Goal: Task Accomplishment & Management: Manage account settings

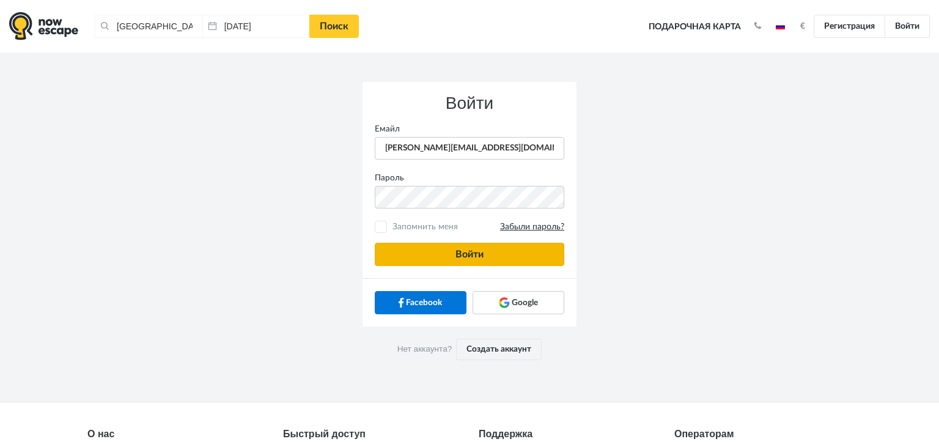
type input "anatoly@imaginaris.ee"
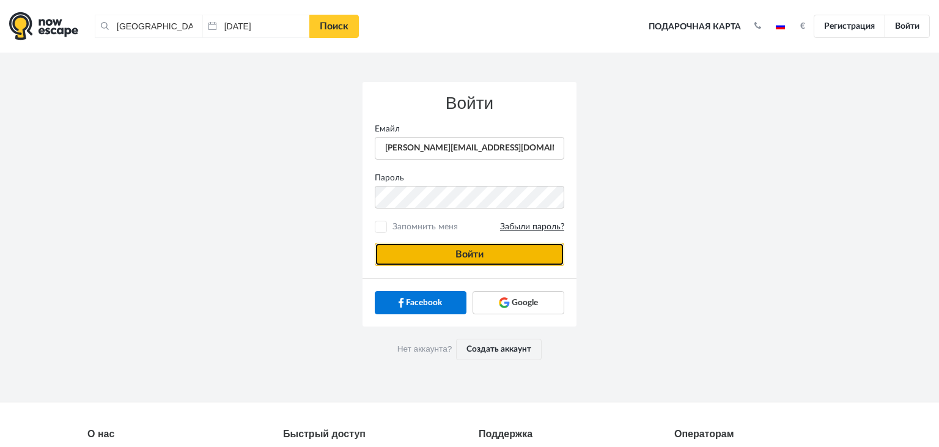
click at [412, 252] on button "Войти" at bounding box center [469, 254] width 189 height 23
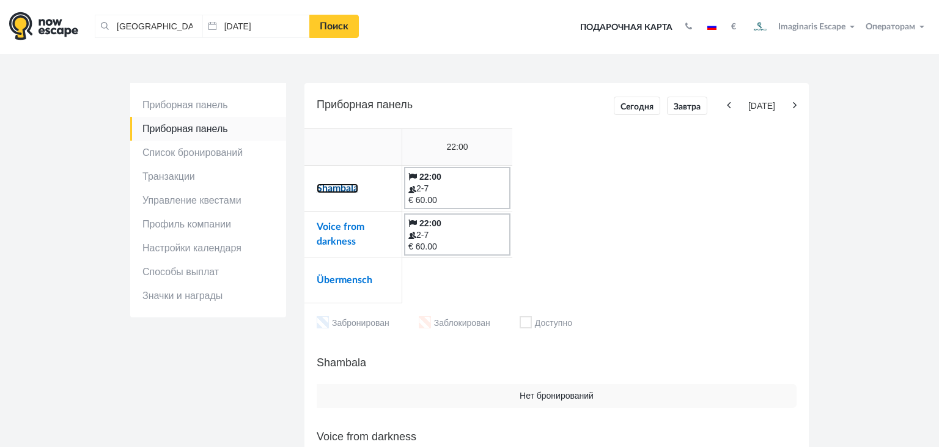
click at [334, 192] on link "Shambala" at bounding box center [338, 188] width 42 height 10
click at [344, 227] on link "Voice from darkness" at bounding box center [341, 234] width 48 height 24
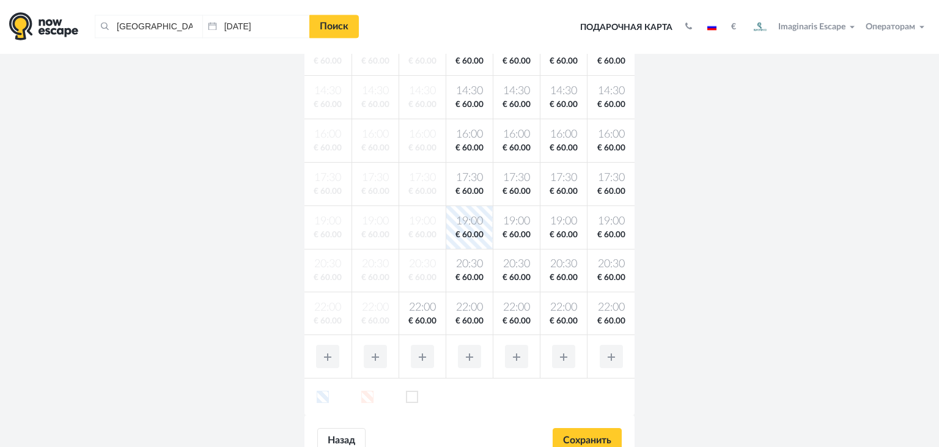
scroll to position [345, 0]
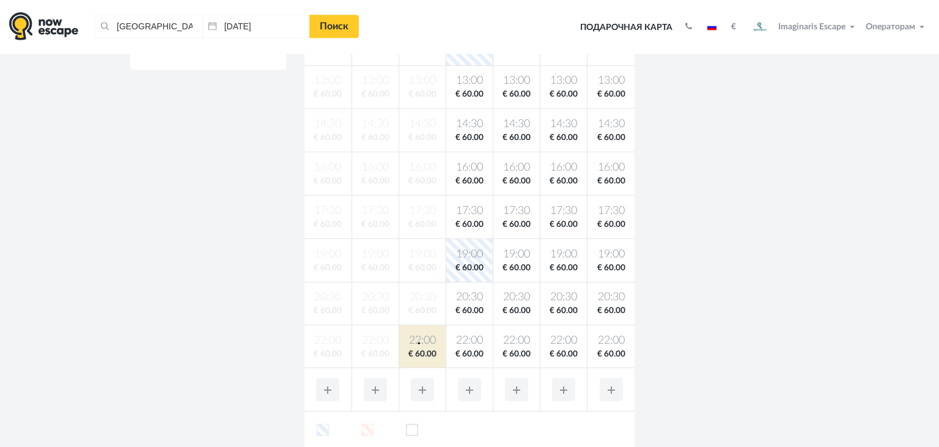
click at [418, 342] on body "[GEOGRAPHIC_DATA], [GEOGRAPHIC_DATA] Очистить все [GEOGRAPHIC_DATA], [GEOGRAPHI…" at bounding box center [469, 267] width 939 height 1224
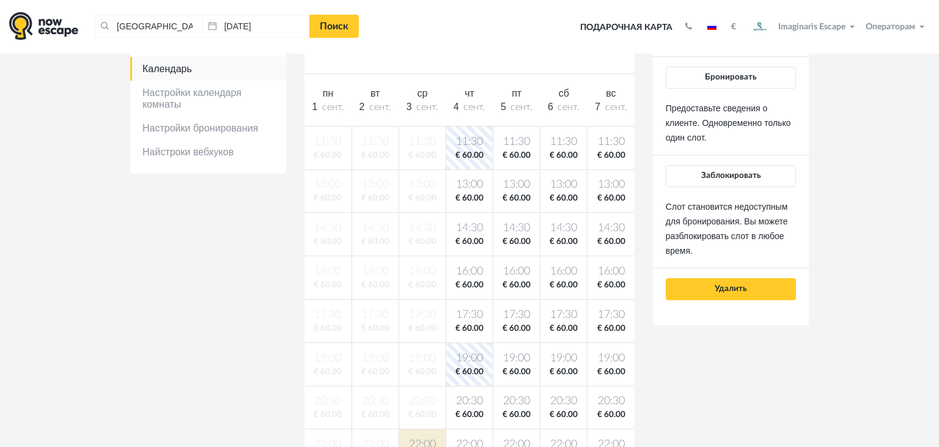
scroll to position [213, 0]
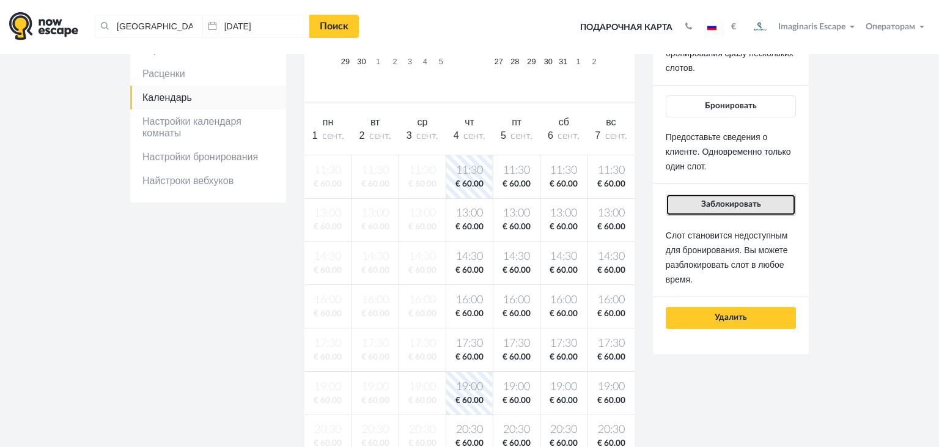
click at [701, 202] on button "Заблокировать" at bounding box center [731, 205] width 130 height 22
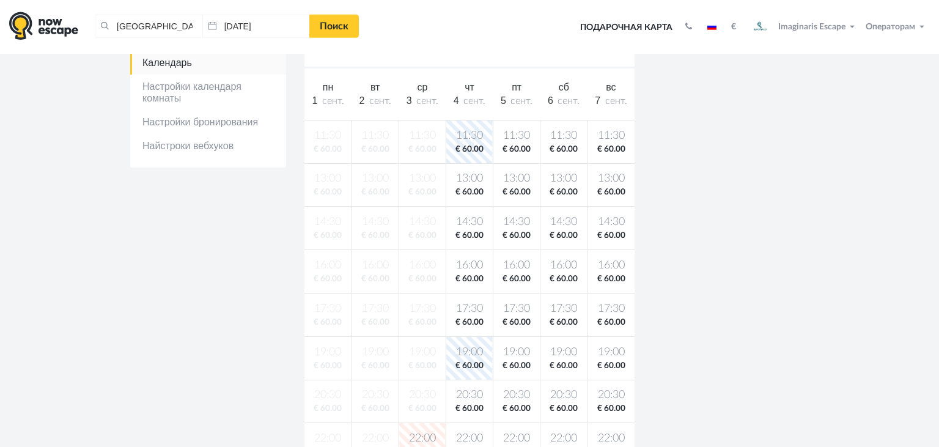
scroll to position [206, 0]
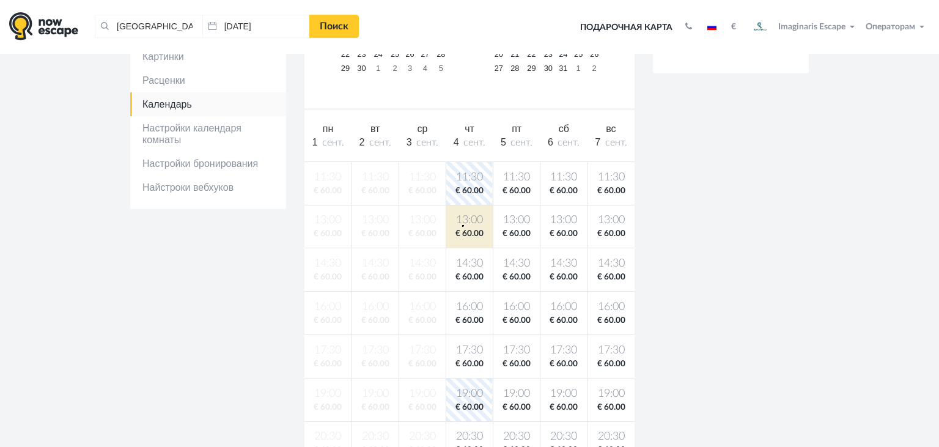
click at [462, 224] on span "13:00" at bounding box center [470, 220] width 42 height 15
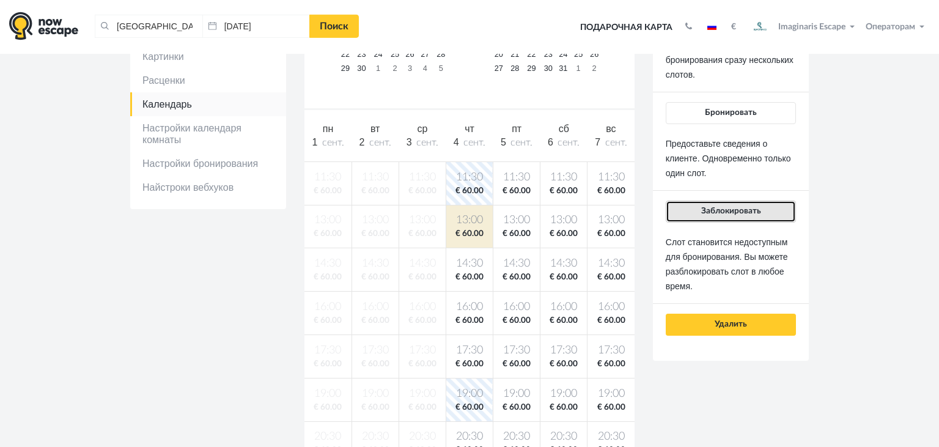
click at [703, 213] on span "Заблокировать" at bounding box center [731, 211] width 60 height 9
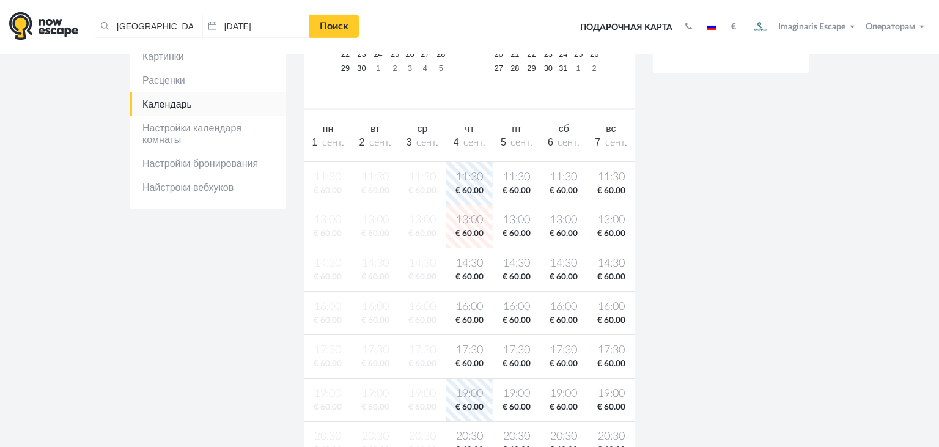
scroll to position [0, 0]
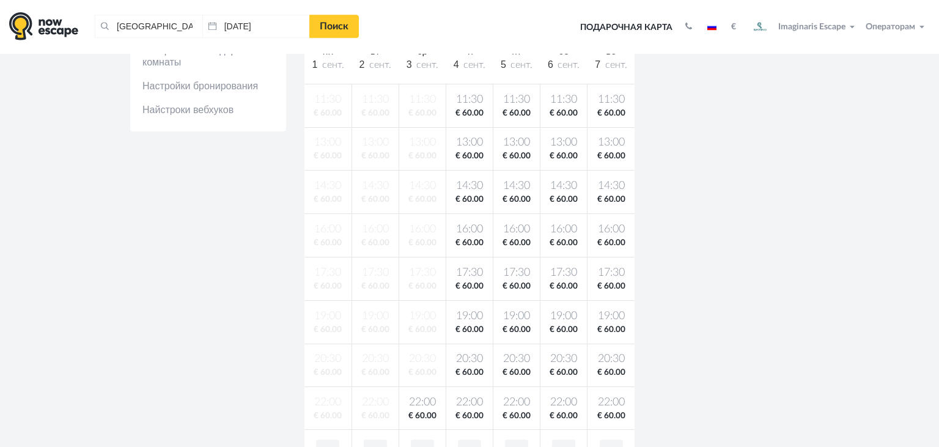
scroll to position [282, 0]
click at [429, 401] on span "22:00" at bounding box center [423, 403] width 42 height 15
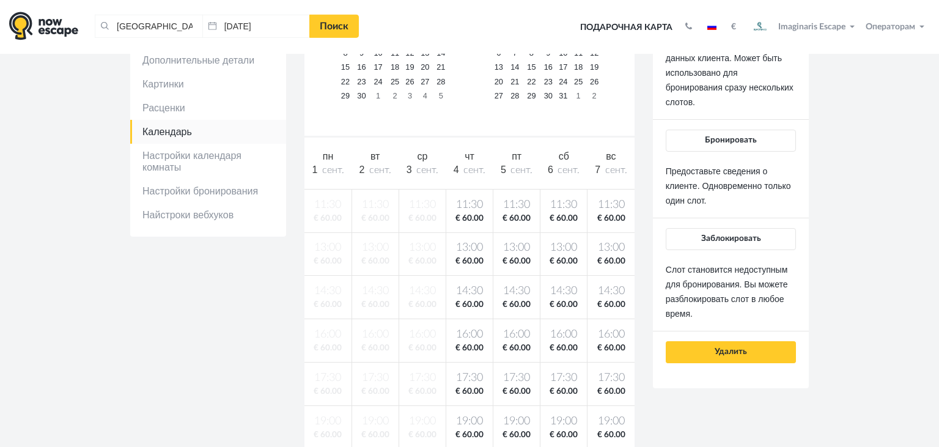
scroll to position [178, 0]
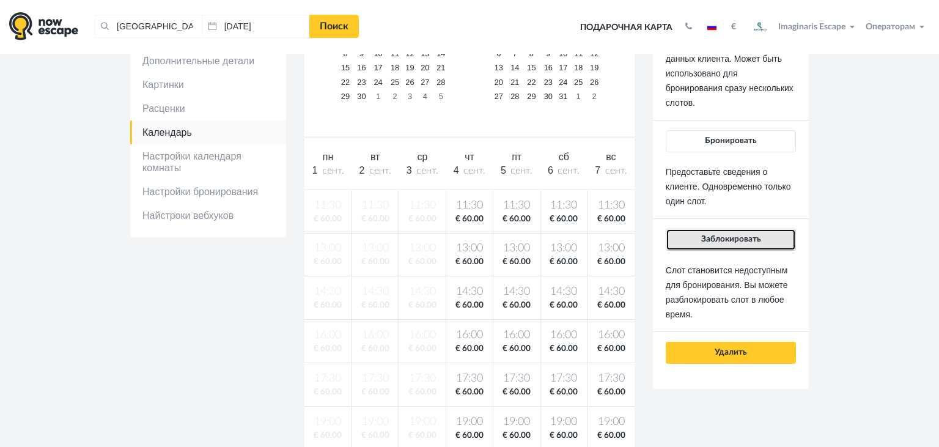
click at [701, 238] on button "Заблокировать" at bounding box center [731, 240] width 130 height 22
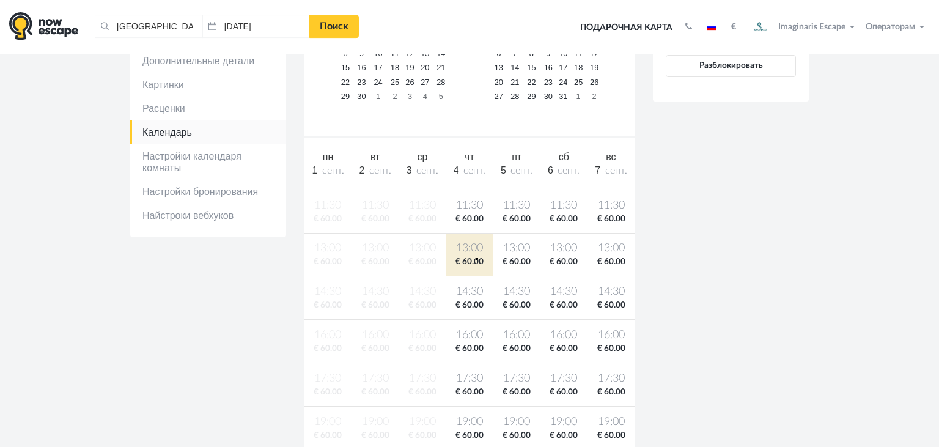
click at [476, 258] on body "[GEOGRAPHIC_DATA], [GEOGRAPHIC_DATA] Очистить все [GEOGRAPHIC_DATA], [GEOGRAPHI…" at bounding box center [469, 434] width 939 height 1224
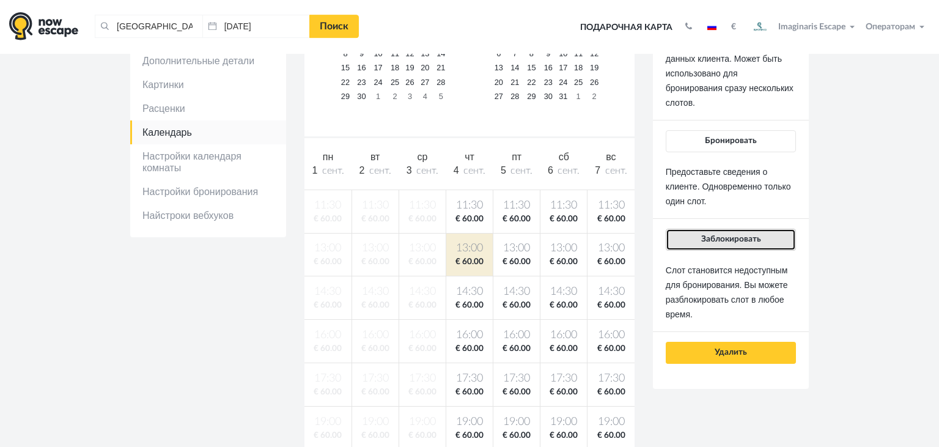
click at [708, 237] on span "Заблокировать" at bounding box center [731, 239] width 60 height 9
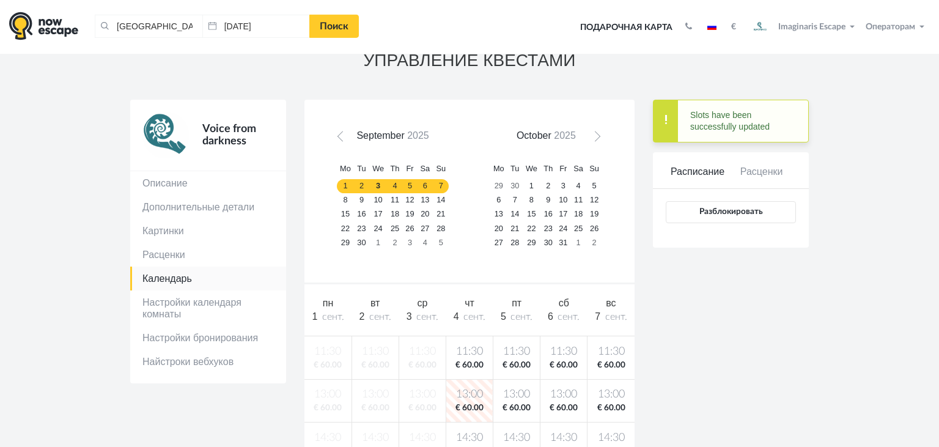
scroll to position [32, 0]
